Goal: Transaction & Acquisition: Purchase product/service

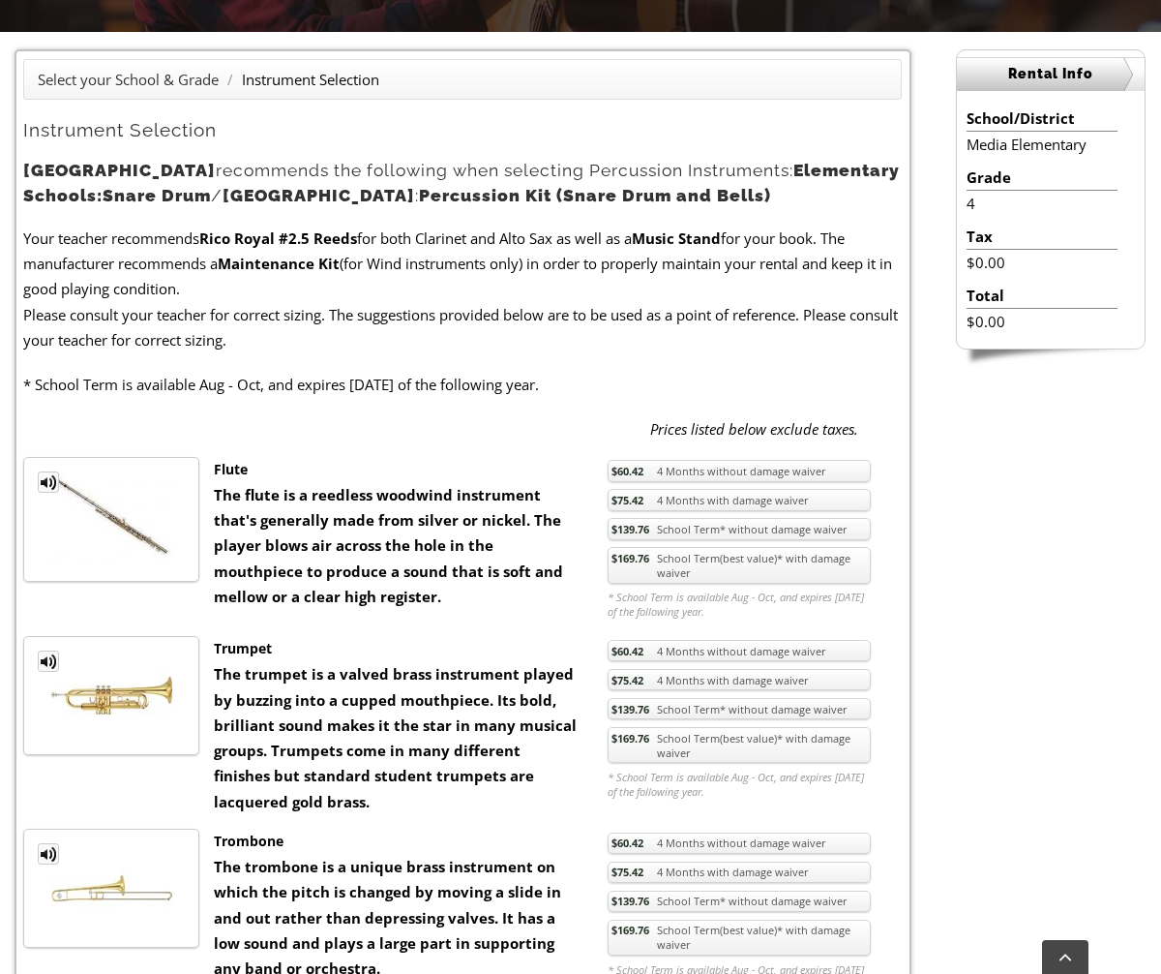
scroll to position [581, 0]
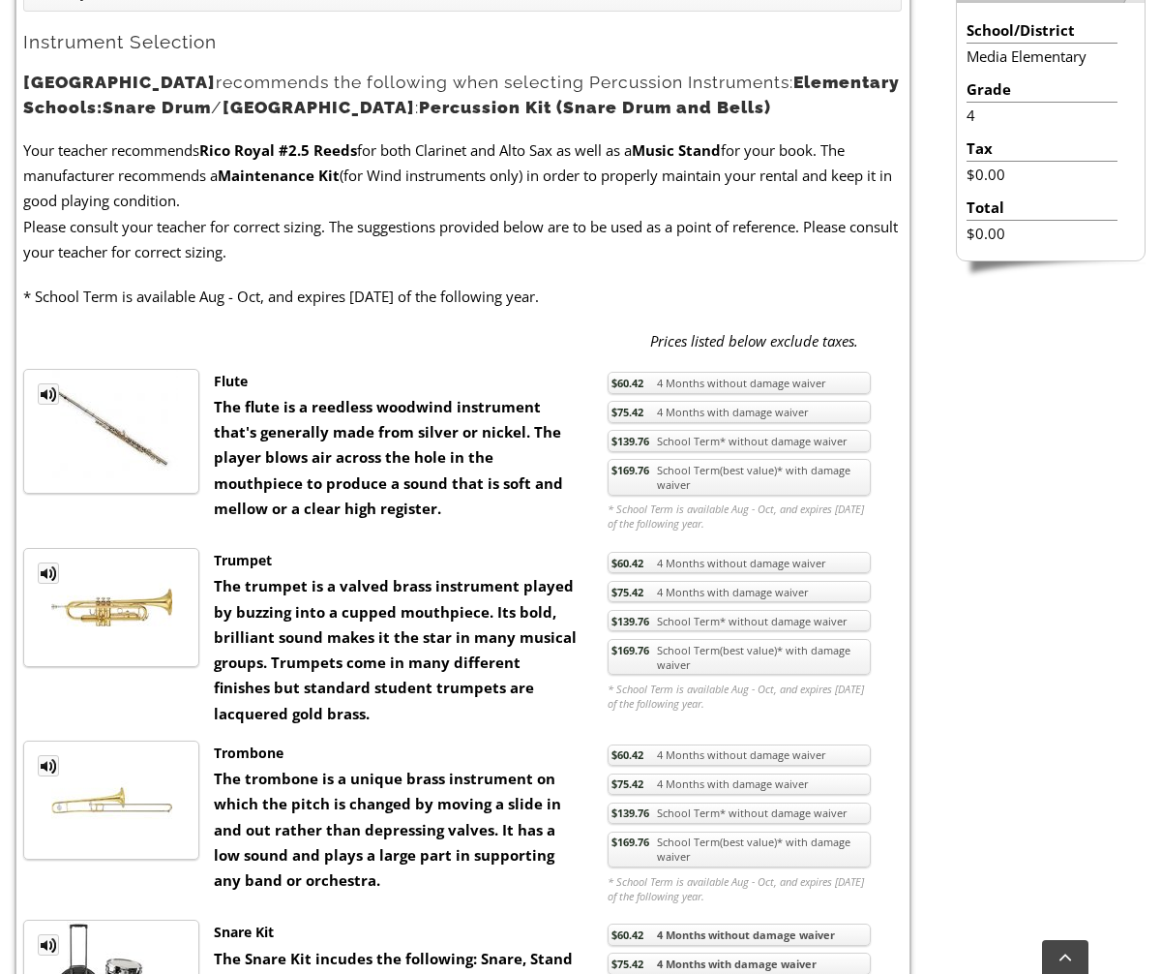
click at [704, 495] on link "$169.76 School Term(best value)* with damage waiver" at bounding box center [739, 477] width 263 height 37
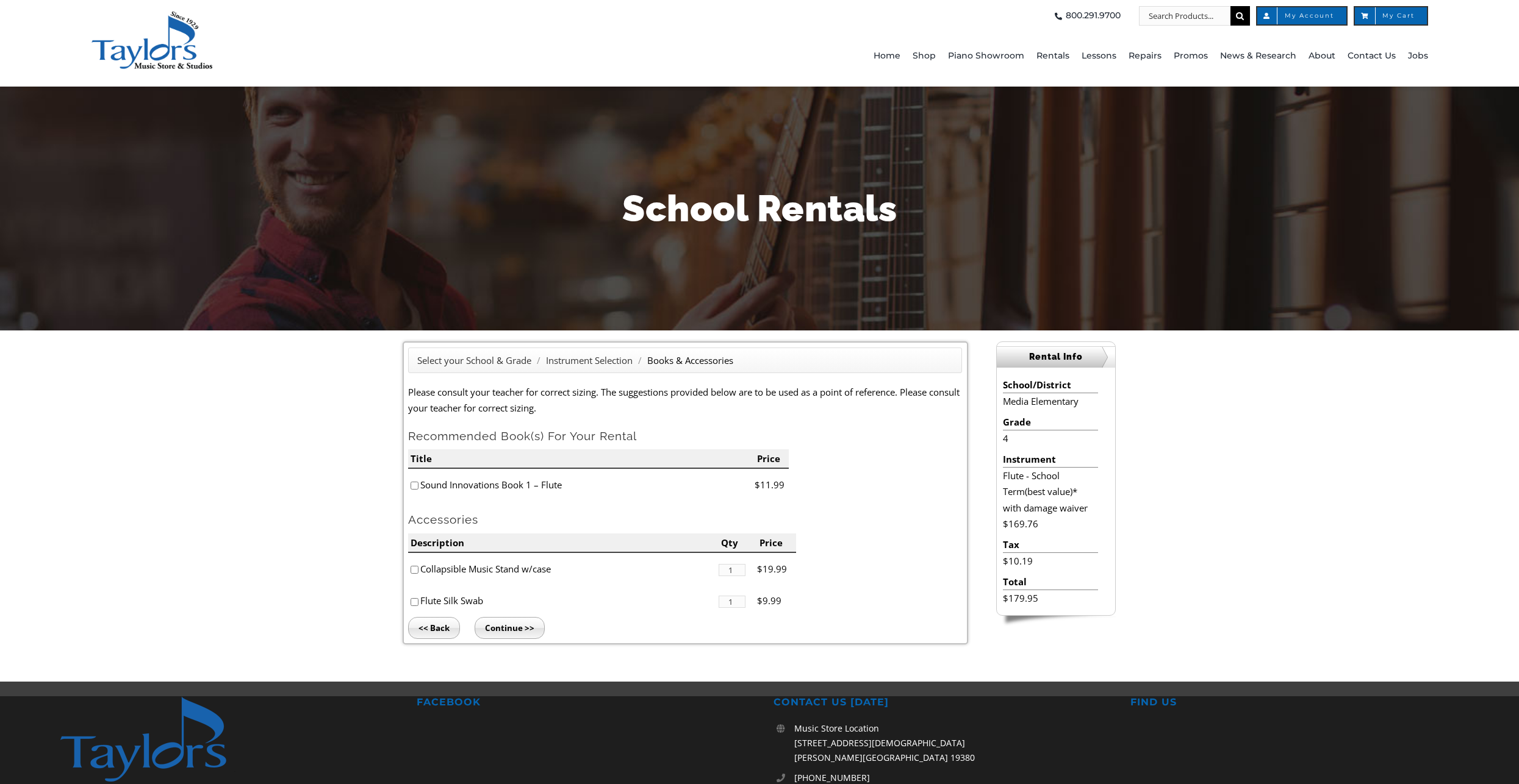
click at [526, 613] on input "Continue >>" at bounding box center [509, 628] width 70 height 22
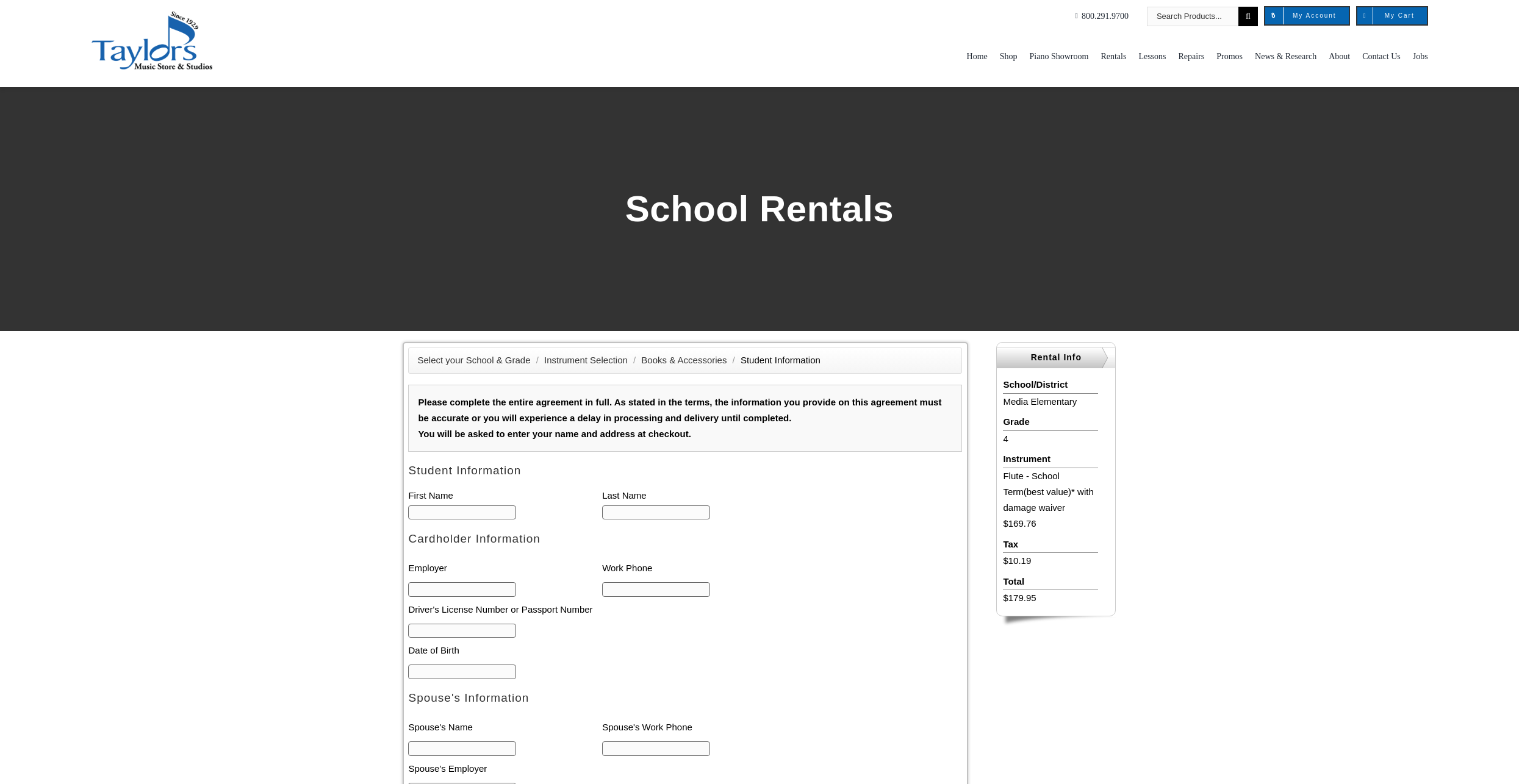
click at [461, 518] on input "text" at bounding box center [461, 512] width 108 height 14
type input "1"
type input "Kathleen"
type input "Laden"
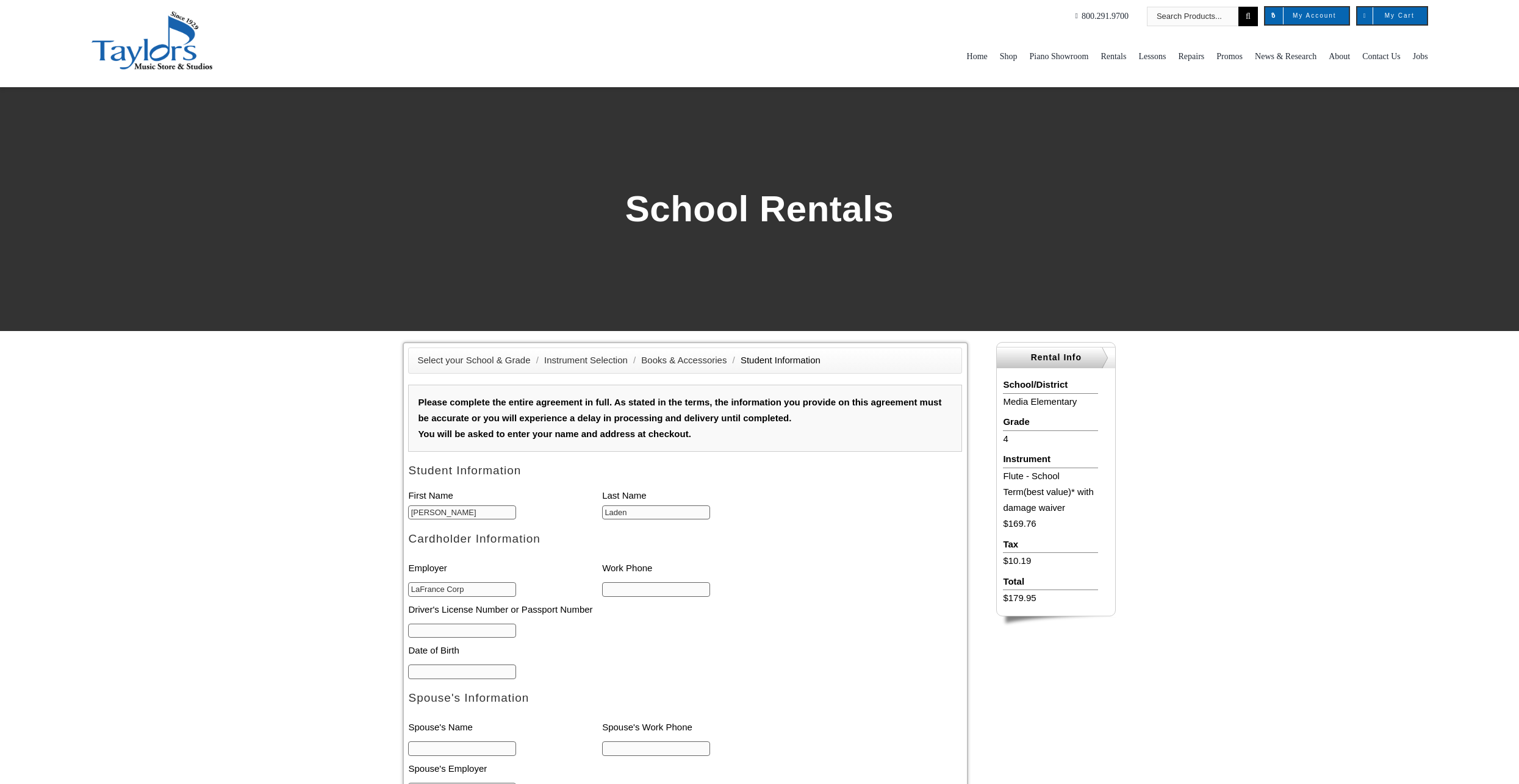
type input "LaFrance Corp"
type input "973-452-5867"
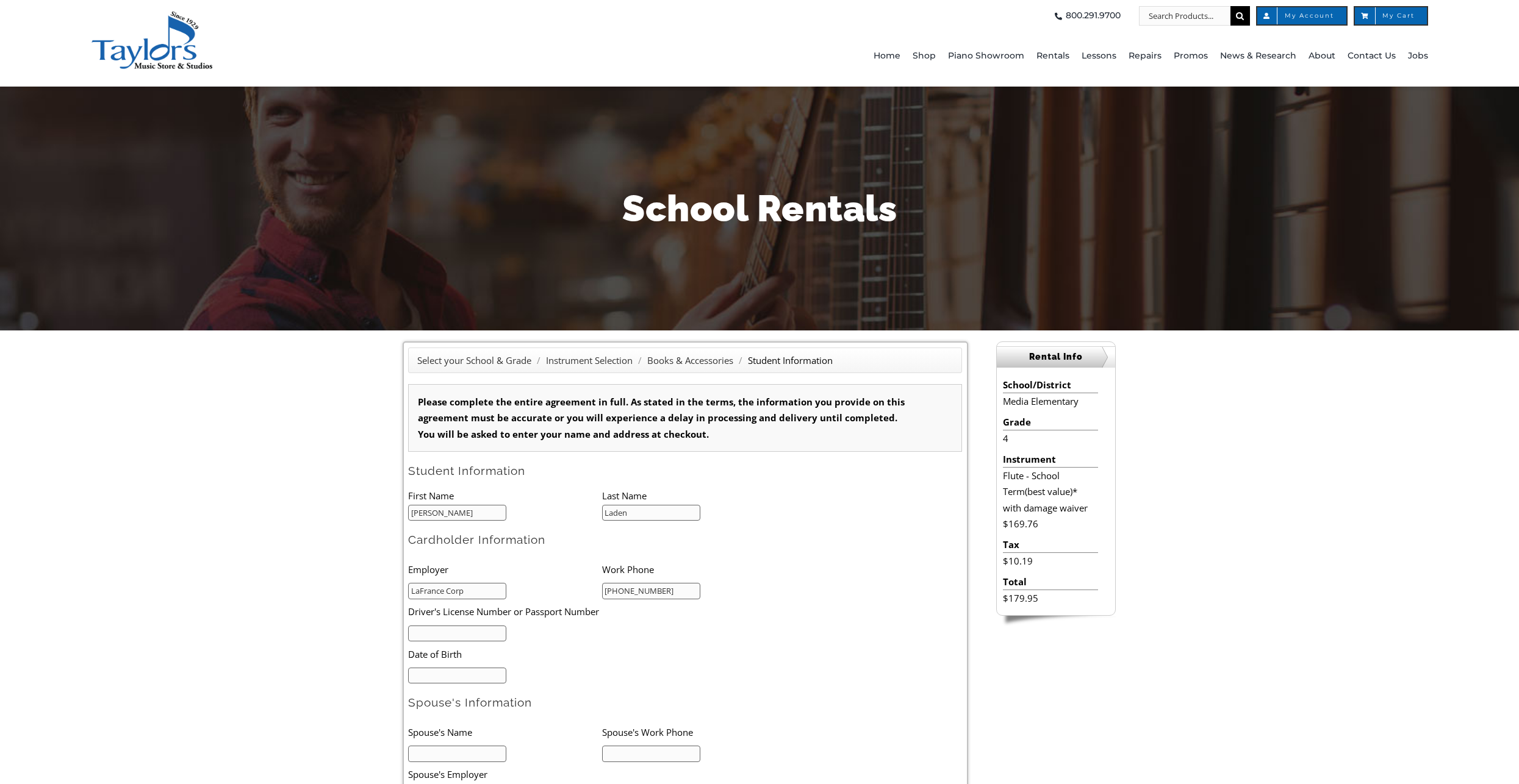
click at [446, 637] on input "text" at bounding box center [457, 634] width 98 height 16
click at [441, 748] on input "text" at bounding box center [457, 754] width 98 height 16
type input "Dave"
type input "267-602-3325"
click at [757, 495] on li "Last Name" at bounding box center [699, 495] width 194 height 16
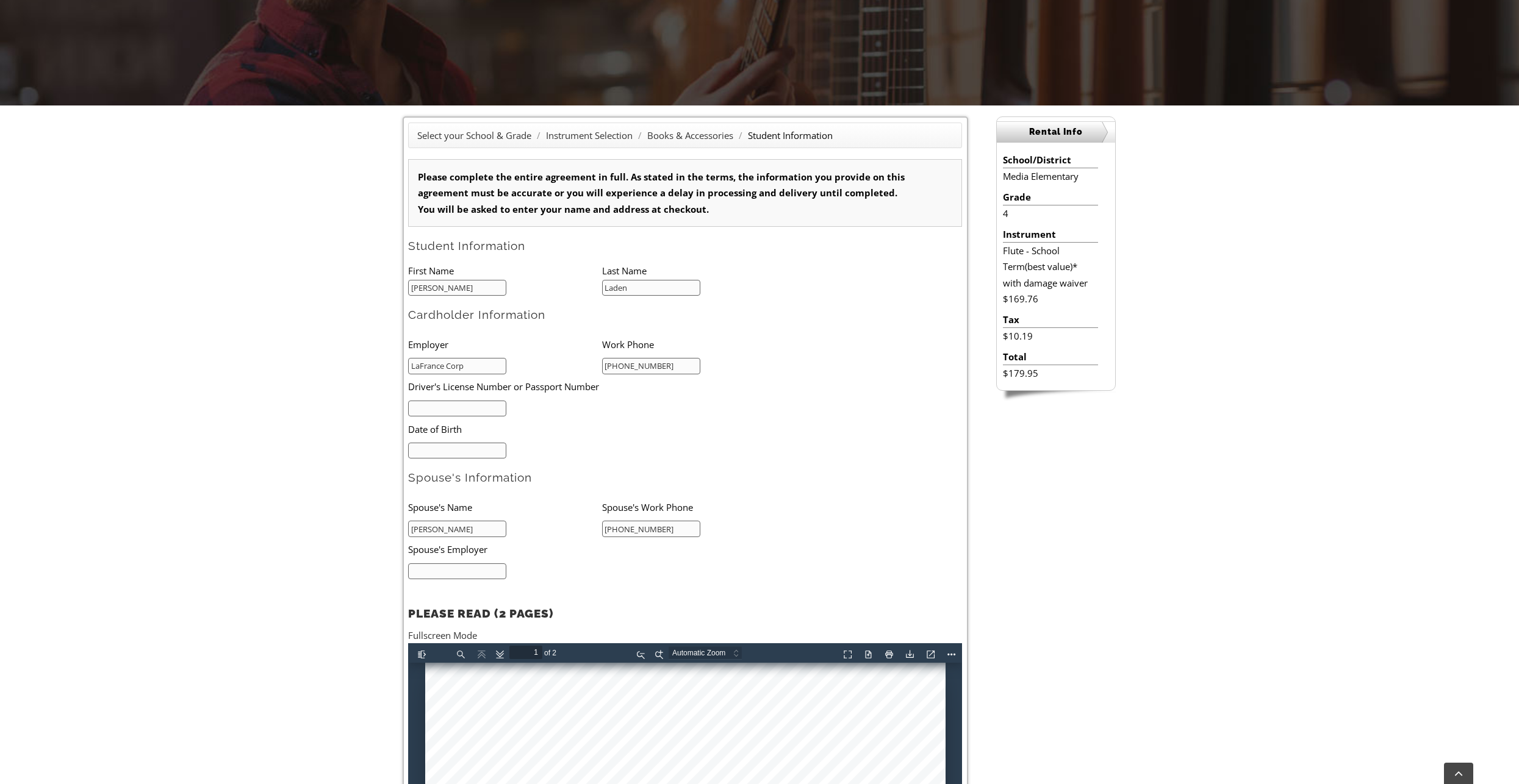
scroll to position [427, 0]
